Goal: Task Accomplishment & Management: Manage account settings

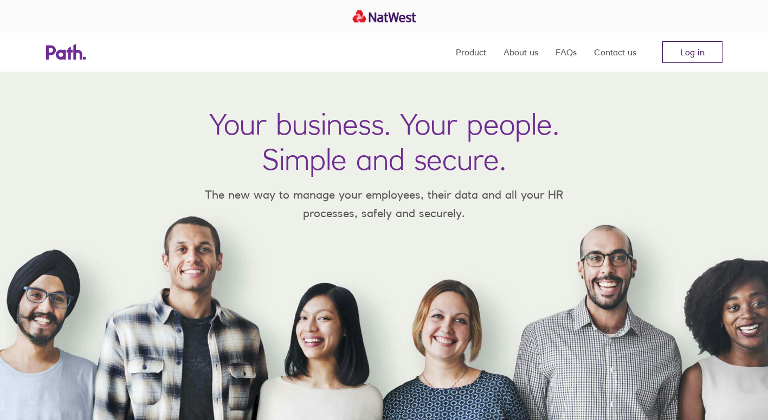
click at [666, 52] on link "Log in" at bounding box center [693, 52] width 60 height 22
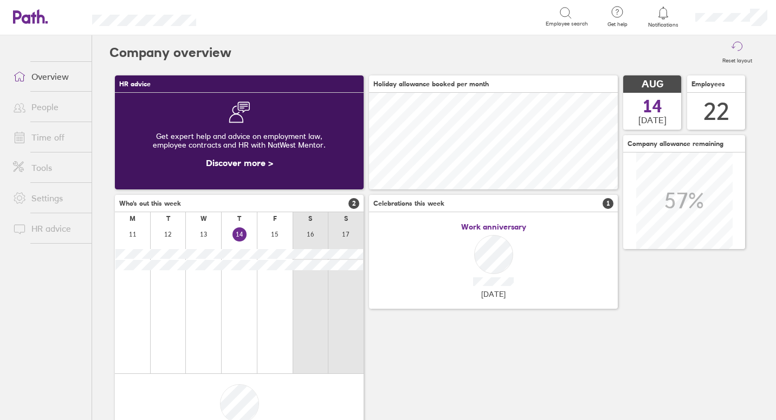
scroll to position [97, 249]
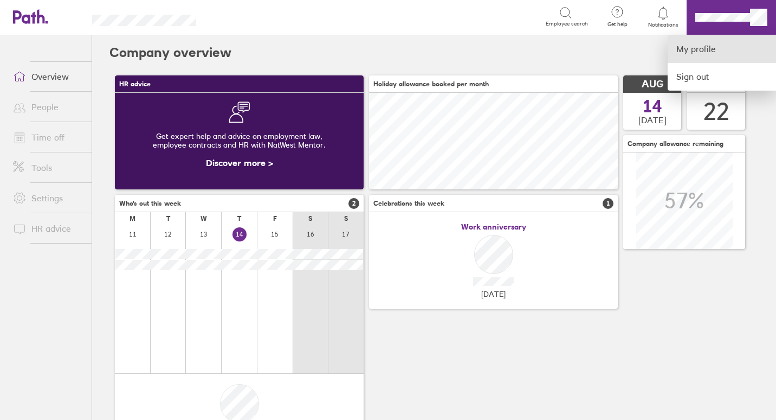
click at [711, 42] on link "My profile" at bounding box center [722, 49] width 108 height 28
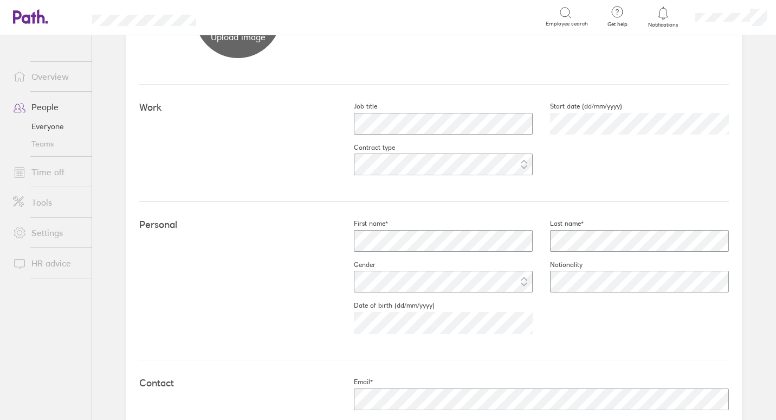
scroll to position [163, 0]
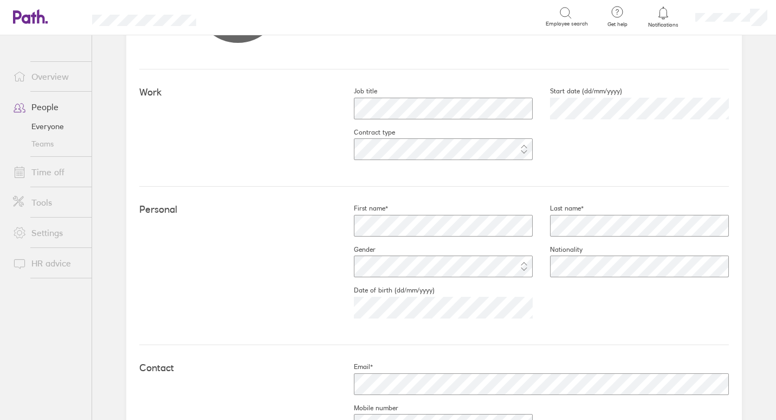
click at [593, 149] on div "Job title Start date (dd/mm/yyyy) Contract type" at bounding box center [533, 128] width 393 height 82
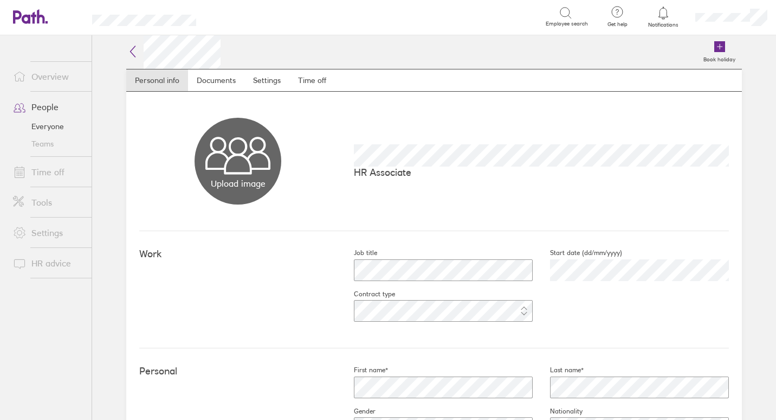
scroll to position [0, 0]
click at [219, 82] on link "Documents" at bounding box center [216, 81] width 56 height 22
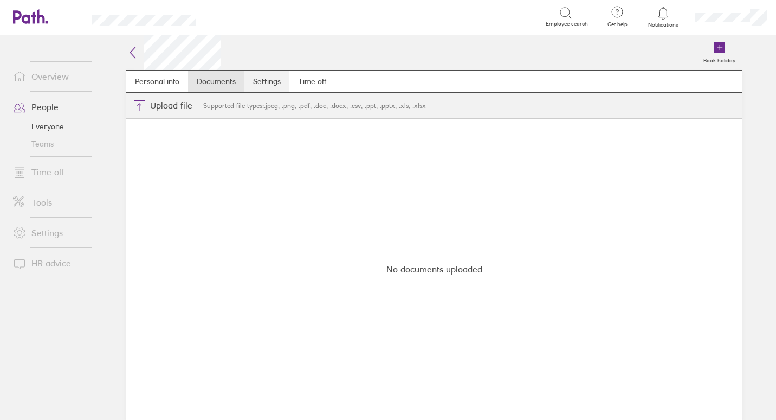
click at [261, 87] on link "Settings" at bounding box center [267, 81] width 45 height 22
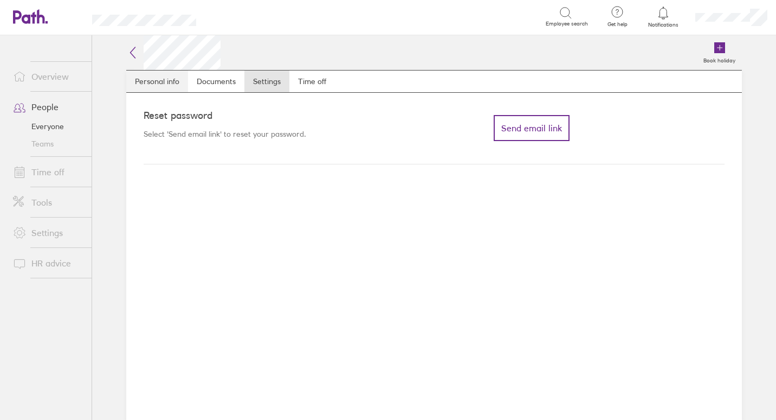
click at [152, 81] on link "Personal info" at bounding box center [157, 81] width 62 height 22
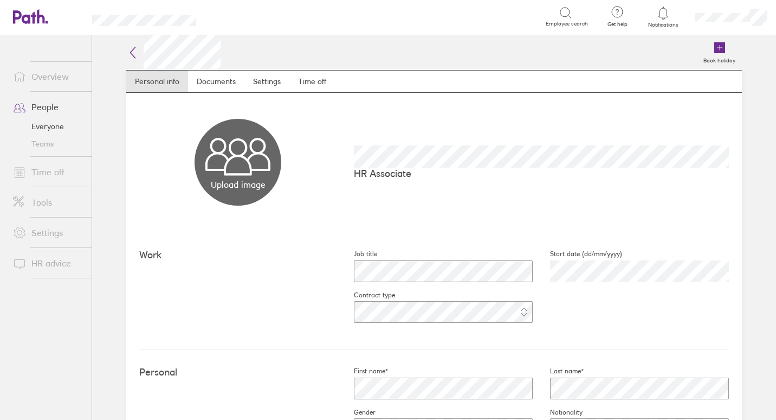
click at [68, 126] on link "Everyone" at bounding box center [47, 126] width 87 height 17
